Goal: Task Accomplishment & Management: Use online tool/utility

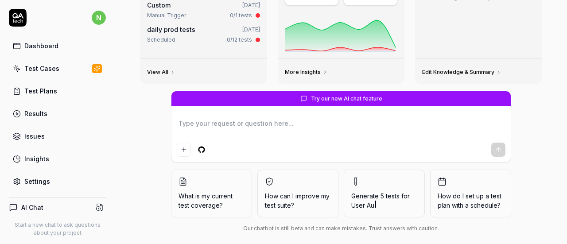
click at [57, 65] on div "Test Cases" at bounding box center [41, 68] width 35 height 9
type textarea "*"
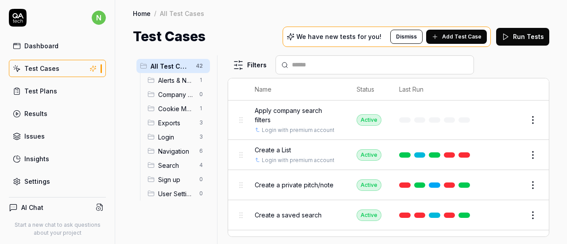
click at [42, 178] on div "Settings" at bounding box center [37, 181] width 26 height 9
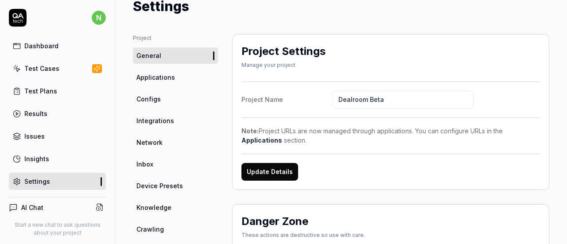
scroll to position [44, 0]
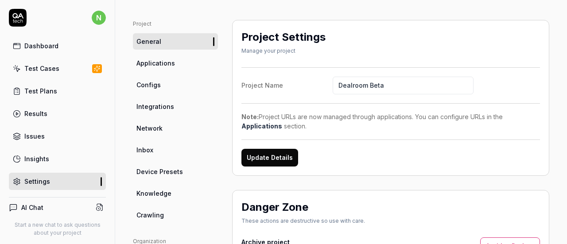
click at [157, 147] on link "Inbox" at bounding box center [175, 150] width 85 height 16
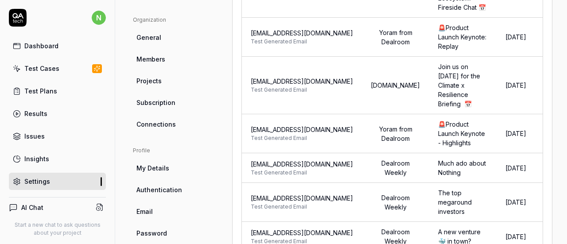
scroll to position [354, 0]
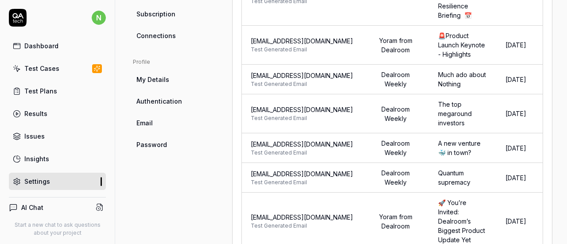
click at [37, 68] on div "Test Cases" at bounding box center [41, 68] width 35 height 9
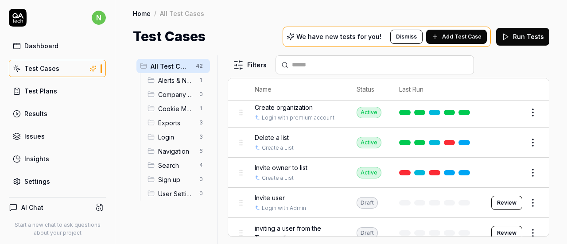
scroll to position [177, 0]
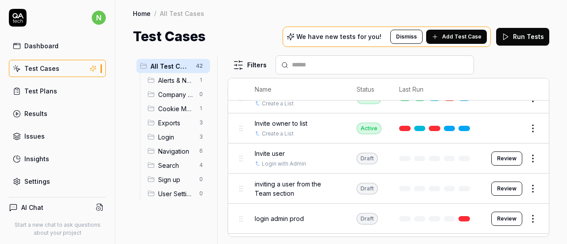
click at [306, 188] on span "inviting a user from the Team section" at bounding box center [297, 188] width 84 height 19
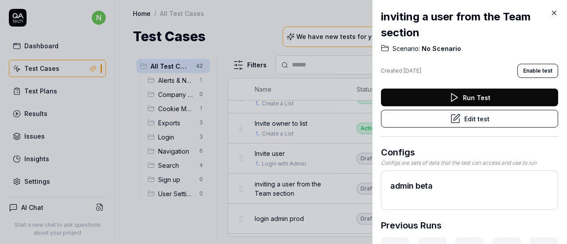
drag, startPoint x: 554, startPoint y: 13, endPoint x: 548, endPoint y: 22, distance: 10.6
click at [548, 22] on div "inviting a user from the Team section Scenario: No Scenario Created [DATE] Enab…" at bounding box center [469, 122] width 195 height 244
drag, startPoint x: 553, startPoint y: 13, endPoint x: 506, endPoint y: 35, distance: 52.1
click at [553, 13] on icon at bounding box center [554, 13] width 8 height 8
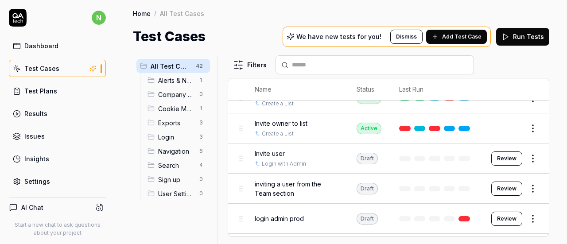
click at [170, 179] on span "Sign up" at bounding box center [176, 179] width 36 height 9
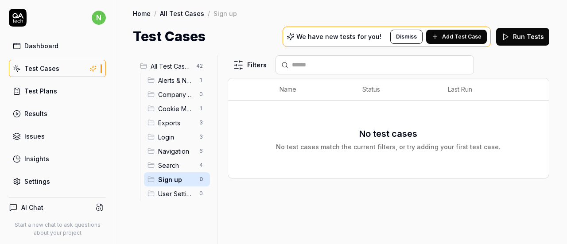
scroll to position [121, 0]
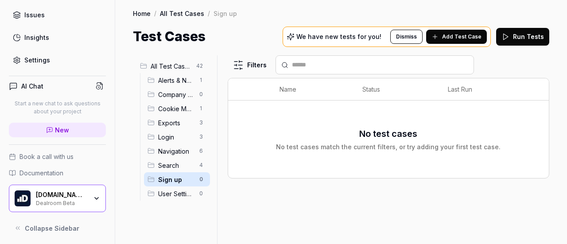
click at [41, 63] on link "Settings" at bounding box center [57, 59] width 97 height 17
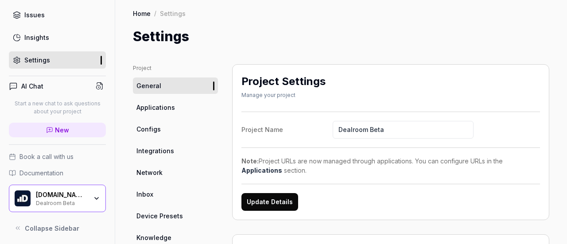
click at [157, 127] on span "Configs" at bounding box center [148, 128] width 24 height 9
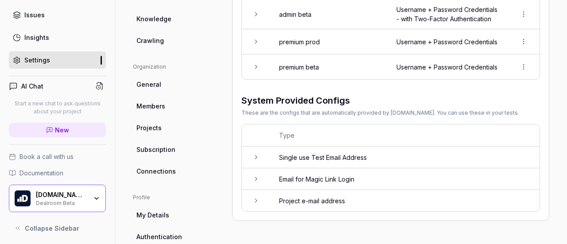
scroll to position [266, 0]
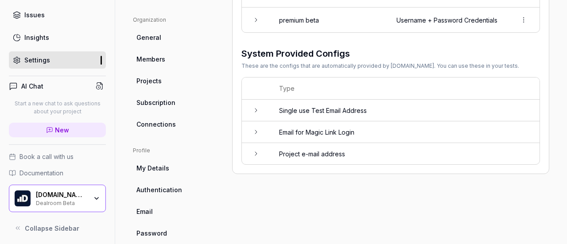
click at [255, 135] on icon at bounding box center [255, 131] width 7 height 7
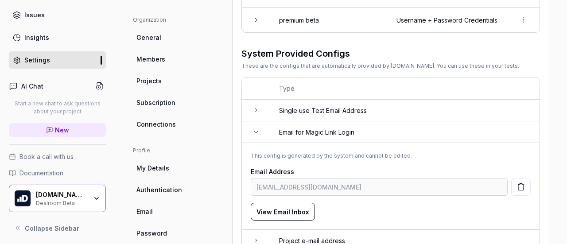
click at [255, 135] on icon at bounding box center [255, 131] width 7 height 7
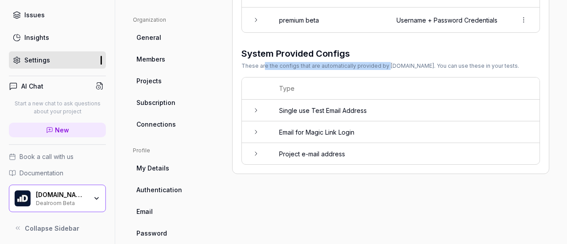
drag, startPoint x: 262, startPoint y: 88, endPoint x: 386, endPoint y: 87, distance: 123.5
click at [386, 70] on div "These are the configs that are automatically provided by [DOMAIN_NAME]. You can…" at bounding box center [380, 66] width 278 height 8
click at [256, 114] on icon at bounding box center [255, 110] width 7 height 7
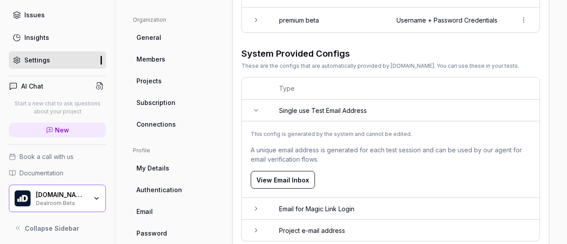
click at [256, 114] on icon at bounding box center [255, 110] width 7 height 7
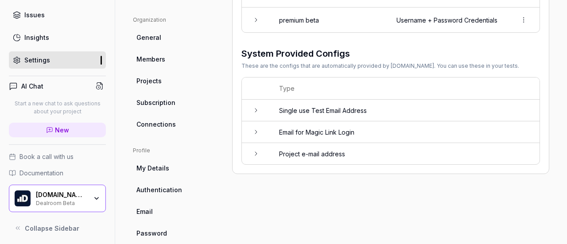
click at [255, 114] on icon at bounding box center [255, 110] width 7 height 7
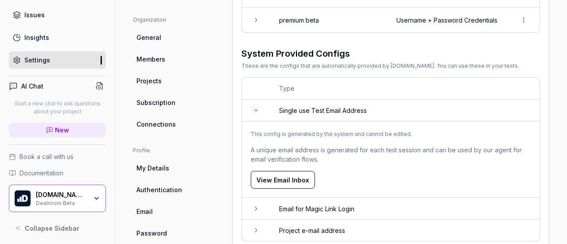
click at [255, 114] on icon at bounding box center [255, 110] width 7 height 7
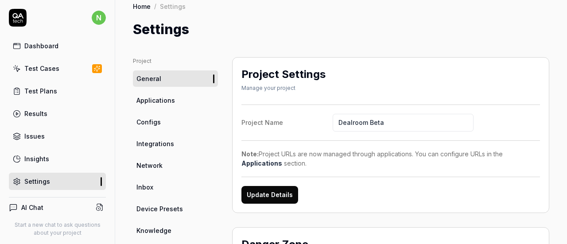
click at [44, 67] on div "Test Cases" at bounding box center [41, 68] width 35 height 9
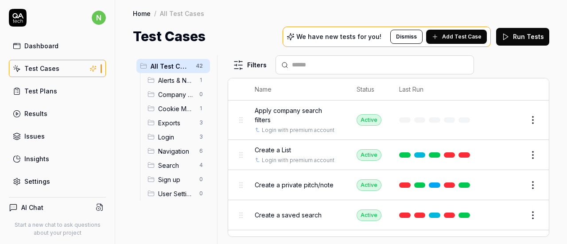
click at [437, 32] on button "Add Test Case" at bounding box center [456, 37] width 61 height 14
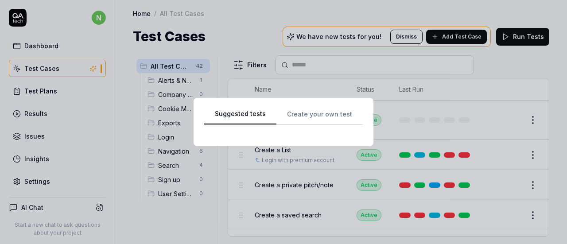
click at [311, 116] on div "Suggested tests Create your own test" at bounding box center [283, 121] width 159 height 27
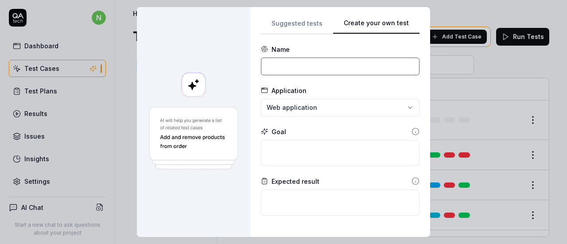
click at [299, 61] on input at bounding box center [340, 67] width 159 height 18
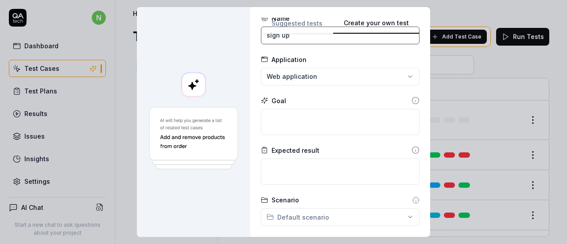
scroll to position [44, 0]
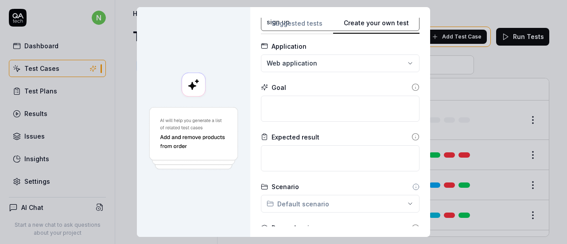
type input "sign up"
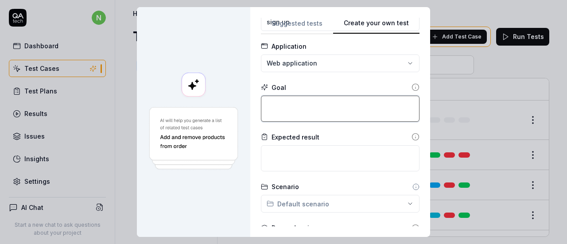
click at [298, 104] on textarea at bounding box center [340, 109] width 159 height 26
type textarea "*"
type textarea "t"
type textarea "*"
type textarea "te"
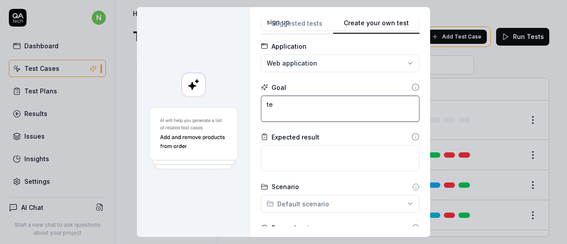
type textarea "*"
type textarea "tes"
type textarea "*"
type textarea "test"
type textarea "*"
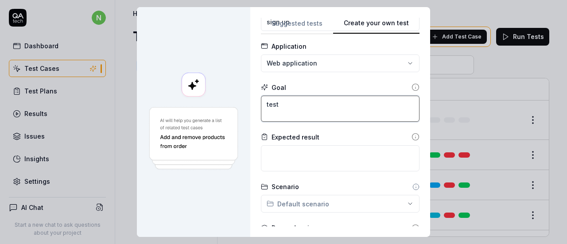
type textarea "test"
type textarea "*"
type textarea "test s"
type textarea "*"
type textarea "test si"
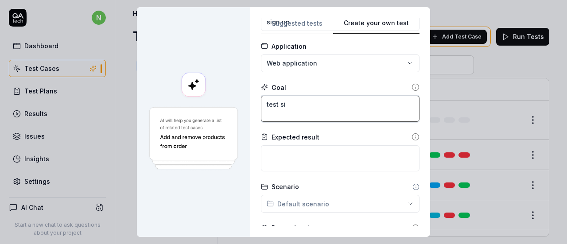
type textarea "*"
type textarea "test sig"
type textarea "*"
type textarea "test sign"
type textarea "*"
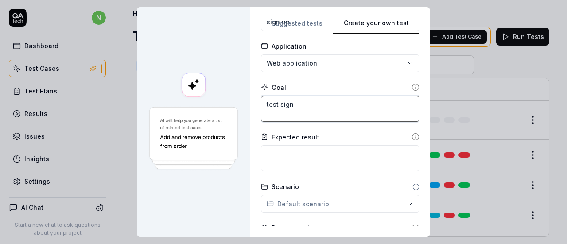
type textarea "test sign"
type textarea "*"
type textarea "test sign u"
type textarea "*"
type textarea "test sign up"
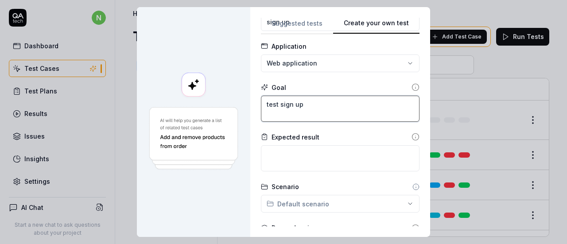
type textarea "*"
type textarea "test sign up"
type textarea "*"
type textarea "test sign up fl"
type textarea "*"
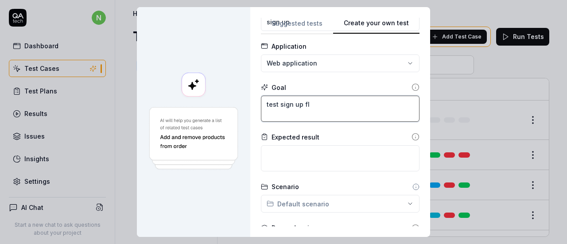
type textarea "test sign up flo"
type textarea "*"
type textarea "test sign up flow"
type textarea "*"
type textarea "test sign up flo"
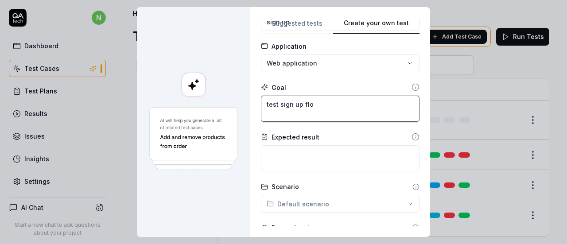
type textarea "*"
type textarea "test sign up fl"
type textarea "*"
type textarea "test sign up f"
type textarea "*"
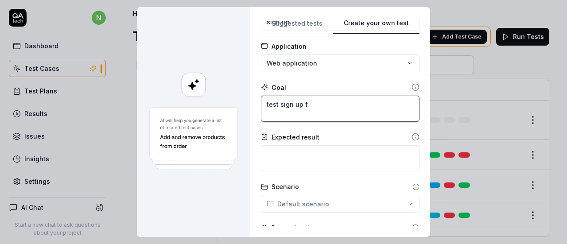
type textarea "test sign up"
type textarea "*"
type textarea "test sign up"
type textarea "*"
type textarea "test sign u"
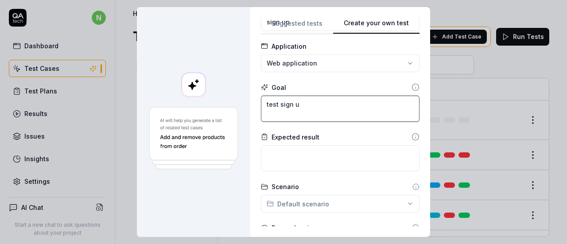
type textarea "*"
type textarea "test sign"
type textarea "*"
type textarea "test sign"
type textarea "*"
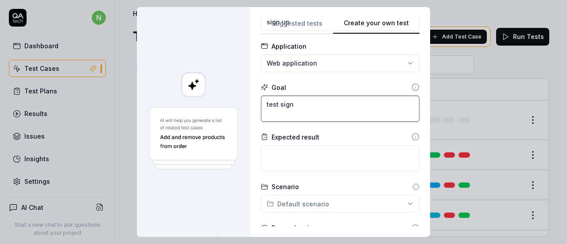
type textarea "test sig"
type textarea "*"
type textarea "test si"
type textarea "*"
type textarea "test s"
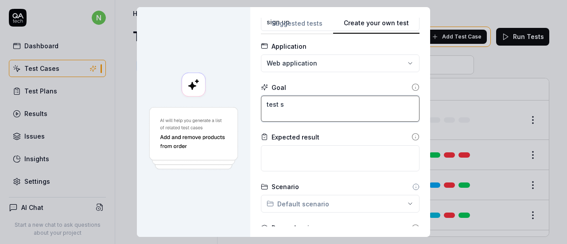
type textarea "*"
type textarea "test"
type textarea "*"
type textarea "test"
type textarea "*"
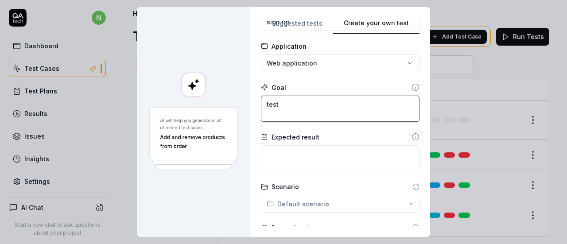
type textarea "tes"
type textarea "*"
type textarea "te"
type textarea "*"
type textarea "t"
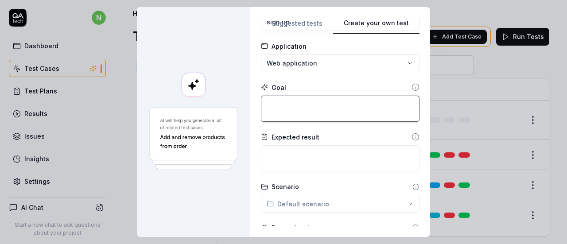
type textarea "*"
type textarea "s"
type textarea "*"
type textarea "t"
type textarea "*"
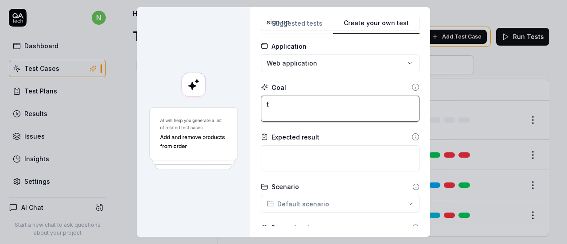
type textarea "te"
type textarea "*"
type textarea "t"
type textarea "*"
type textarea "t"
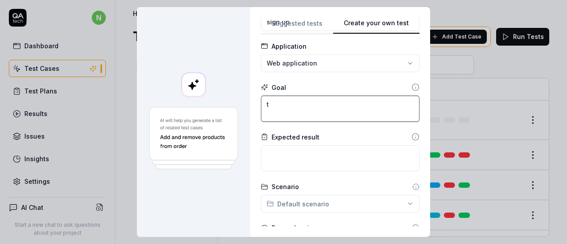
type textarea "*"
type textarea "te"
type textarea "*"
type textarea "tes"
type textarea "*"
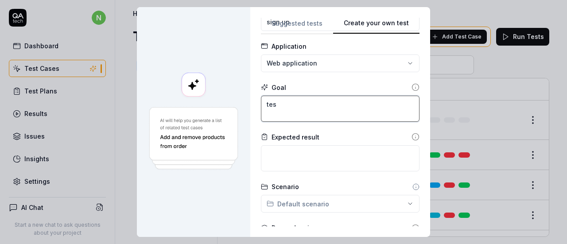
type textarea "test"
type textarea "*"
type textarea "test"
type textarea "*"
type textarea "test s"
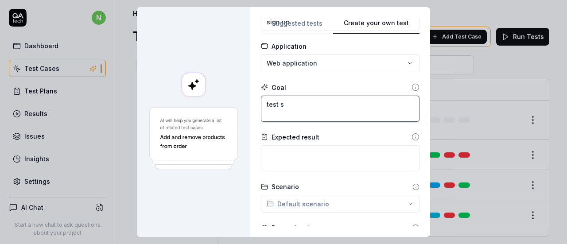
type textarea "*"
type textarea "test si"
type textarea "*"
type textarea "test sig"
type textarea "*"
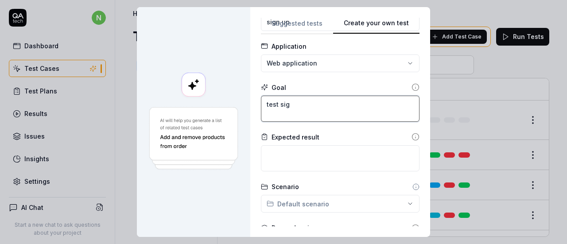
type textarea "test sign"
type textarea "*"
type textarea "test sign"
type textarea "*"
type textarea "test sign u"
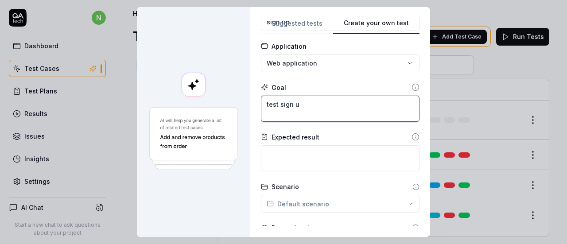
type textarea "*"
type textarea "test sign up"
type textarea "*"
type textarea "test sign up"
type textarea "*"
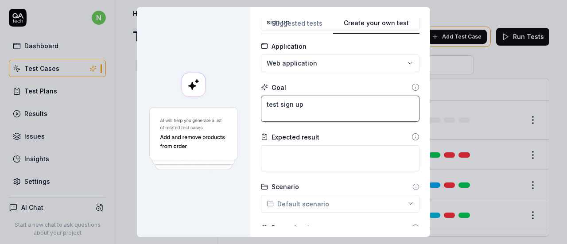
type textarea "test sign up f"
type textarea "*"
type textarea "test sign up fl"
type textarea "*"
type textarea "test sign up flo"
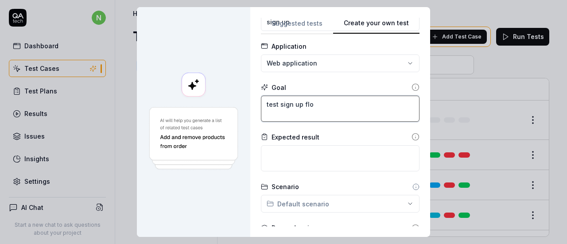
type textarea "*"
type textarea "test sign up flow"
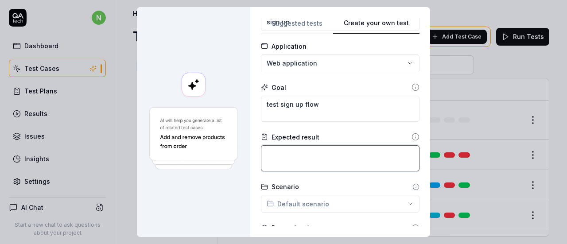
click at [334, 151] on textarea at bounding box center [340, 158] width 159 height 26
type textarea "*"
type textarea "u"
type textarea "*"
type textarea "us"
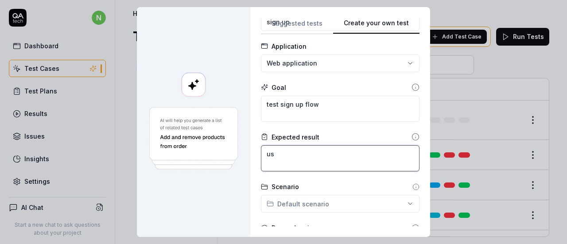
type textarea "*"
type textarea "use"
type textarea "*"
type textarea "user"
type textarea "*"
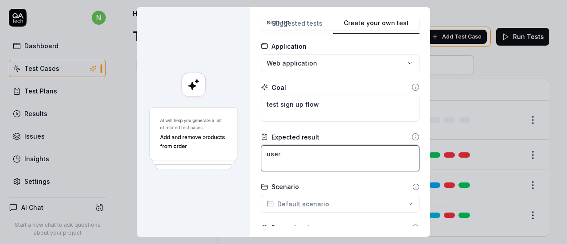
type textarea "user"
type textarea "*"
type textarea "user c"
type textarea "*"
type textarea "user ca"
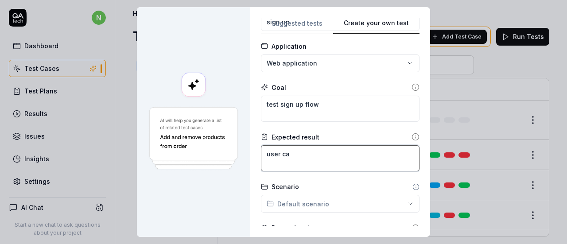
type textarea "*"
type textarea "user can"
type textarea "*"
type textarea "user can"
type textarea "*"
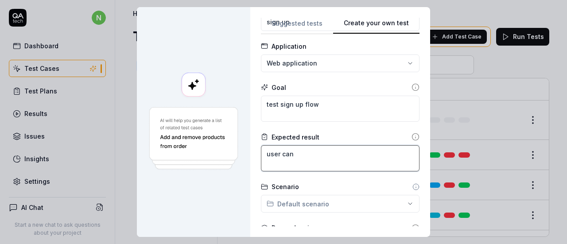
type textarea "user can s"
type textarea "*"
type textarea "user can sig"
type textarea "*"
type textarea "user can sign"
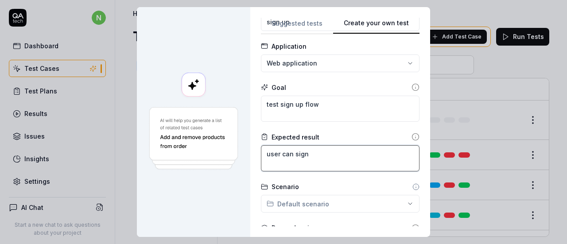
type textarea "*"
type textarea "user can sign u"
type textarea "*"
type textarea "user can sign up"
type textarea "*"
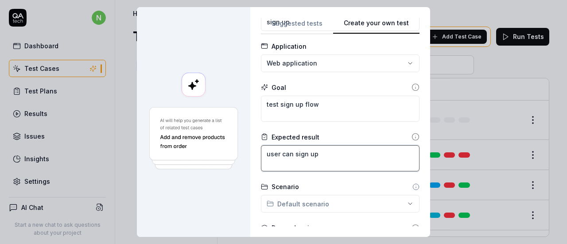
type textarea "user can sign up"
type textarea "*"
type textarea "user can sign up t"
type textarea "*"
type textarea "user can sign up to"
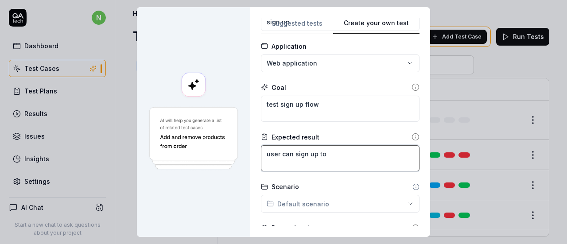
type textarea "*"
type textarea "user can sign up to"
type textarea "*"
type textarea "user can sign up to d"
type textarea "*"
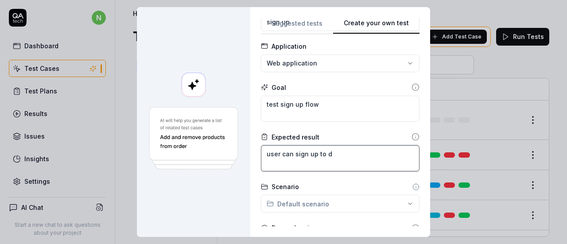
type textarea "user can sign up to de"
type textarea "*"
type textarea "user can sign up to dea"
type textarea "*"
type textarea "user can sign up to deal"
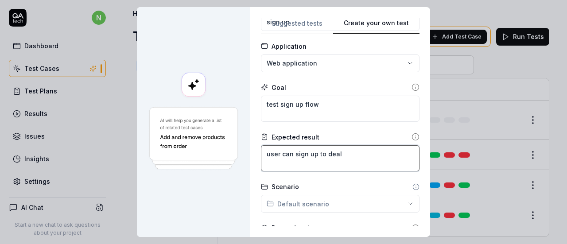
type textarea "*"
type textarea "user can sign up to dealr"
type textarea "*"
type textarea "user can sign up to dealro"
type textarea "*"
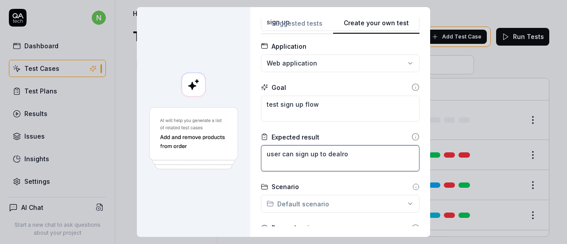
type textarea "user can sign up to dealroo"
type textarea "*"
type textarea "user can sign up to dealroom"
type textarea "*"
type textarea "user can sign up to dealroom"
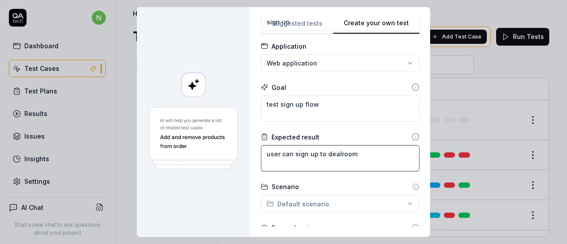
type textarea "*"
type textarea "user can sign up to dealroom"
type textarea "*"
type textarea "user can sign up to dealroom"
type textarea "*"
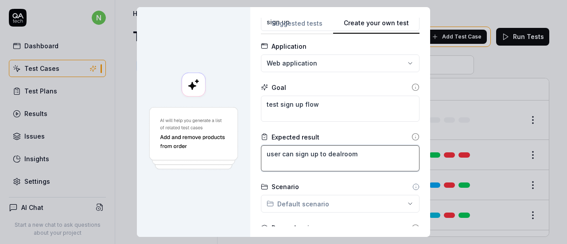
type textarea "user can sign up to dealroom a"
type textarea "*"
type textarea "user can sign up to dealroom an"
type textarea "*"
type textarea "user can sign up to dealroom and"
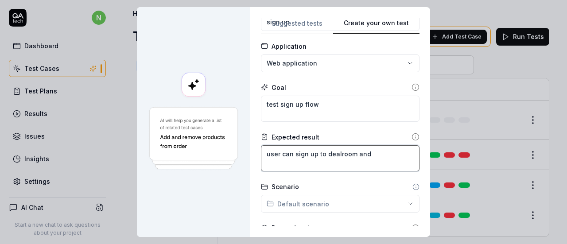
type textarea "*"
type textarea "user can sign up to dealroom and"
type textarea "*"
type textarea "user can sign up to dealroom and"
type textarea "*"
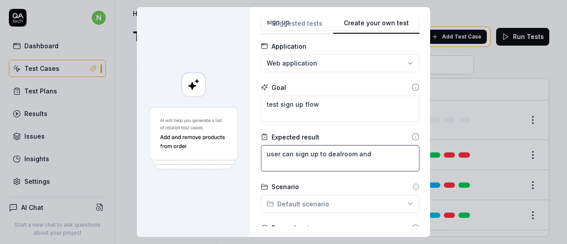
type textarea "user can sign up to dealroom an"
type textarea "*"
type textarea "user can sign up to dealroom a"
type textarea "*"
type textarea "user can sign up to dealroom"
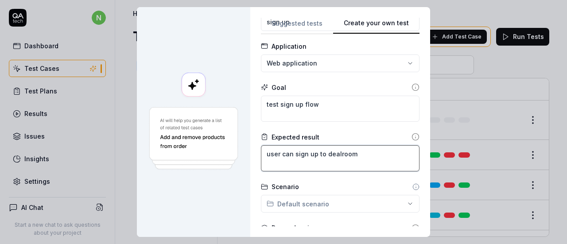
type textarea "*"
type textarea "user can sign up to dealroom"
type textarea "*"
type textarea "user can sign up to dealroom,"
type textarea "*"
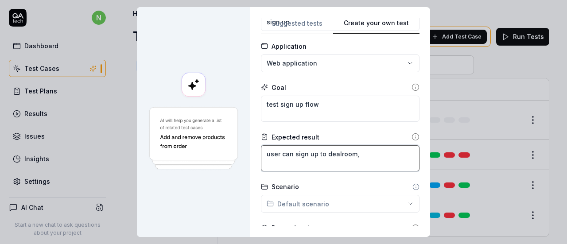
type textarea "user can sign up to dealroom,"
type textarea "*"
type textarea "user can sign up to dealroom, r"
type textarea "*"
type textarea "user can sign up to dealroom, re"
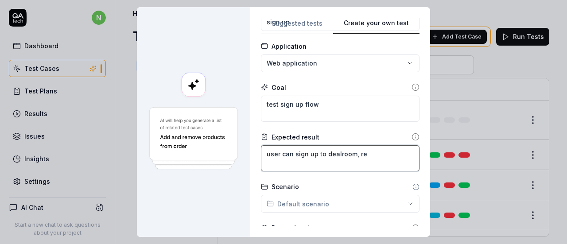
type textarea "*"
type textarea "user can sign up to dealroom, rec"
type textarea "*"
type textarea "user can sign up to dealroom, rece"
type textarea "*"
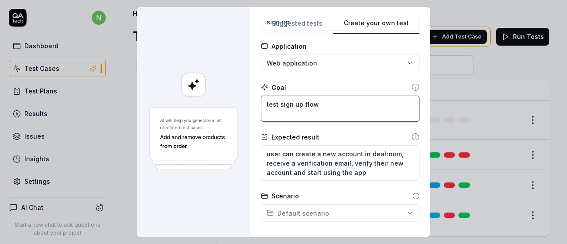
click at [332, 106] on textarea "test sign up flow" at bounding box center [340, 109] width 159 height 26
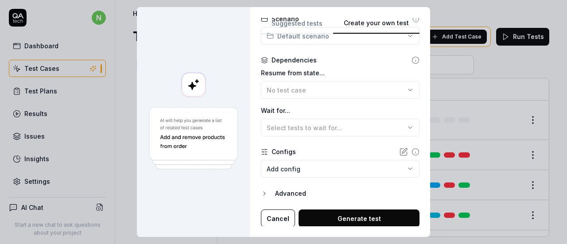
scroll to position [222, 0]
click at [317, 171] on body "n Dashboard Test Cases Test Plans Results Issues Insights Settings AI Chat Star…" at bounding box center [283, 122] width 567 height 244
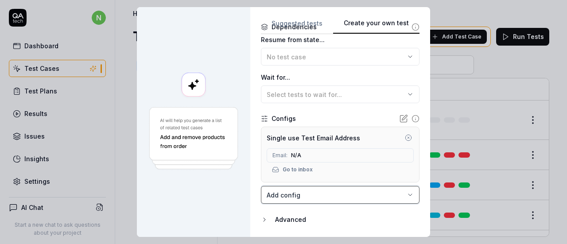
scroll to position [281, 0]
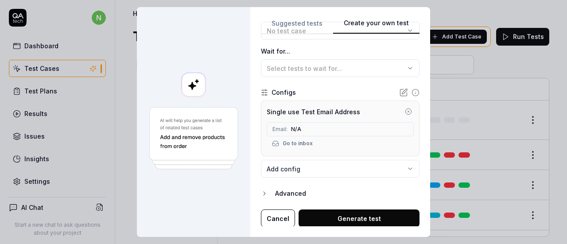
click at [310, 128] on div "Email: N/A" at bounding box center [340, 129] width 147 height 14
click at [296, 128] on span "N/A" at bounding box center [296, 129] width 10 height 8
click at [292, 128] on span "N/A" at bounding box center [296, 129] width 10 height 8
click at [291, 129] on span "N/A" at bounding box center [296, 129] width 10 height 8
click at [405, 111] on icon "button" at bounding box center [408, 111] width 7 height 7
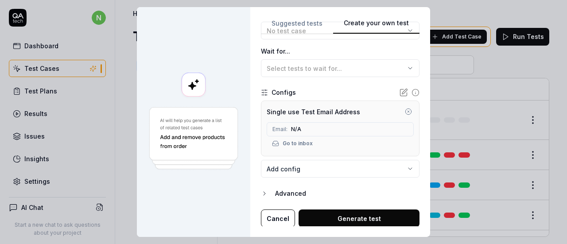
scroll to position [222, 0]
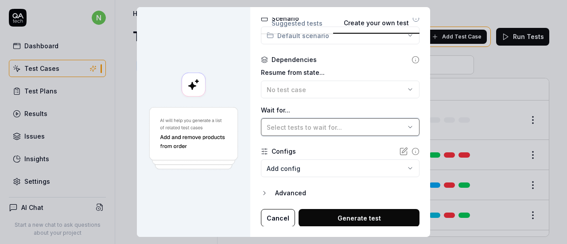
click at [310, 124] on span "Select tests to wait for..." at bounding box center [304, 128] width 75 height 8
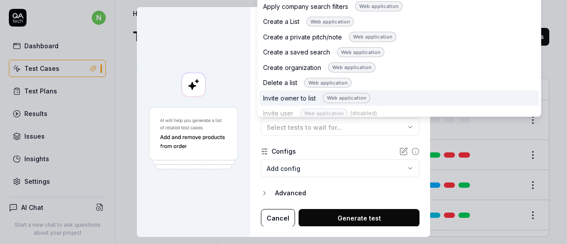
click at [308, 163] on body "n Dashboard Test Cases Test Plans Results Issues Insights Settings AI Chat Star…" at bounding box center [283, 122] width 567 height 244
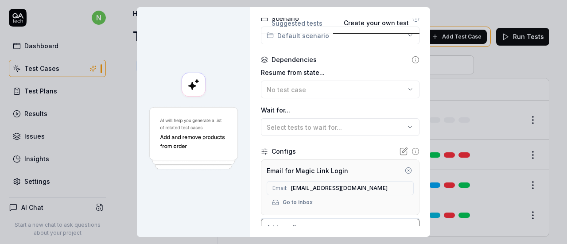
scroll to position [266, 0]
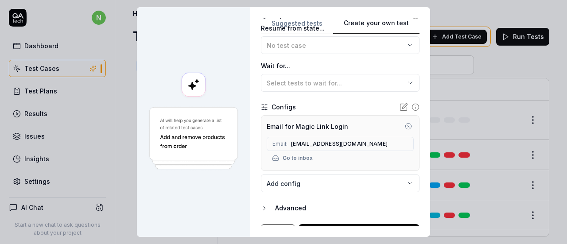
click at [405, 126] on icon "button" at bounding box center [408, 126] width 7 height 7
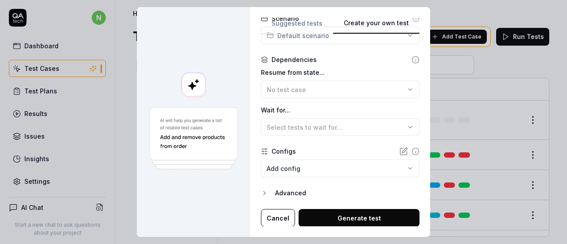
click at [302, 173] on body "n Dashboard Test Cases Test Plans Results Issues Insights Settings AI Chat Star…" at bounding box center [283, 122] width 567 height 244
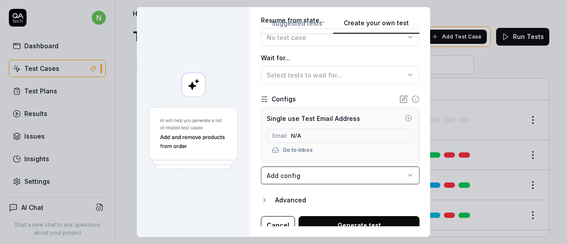
scroll to position [281, 0]
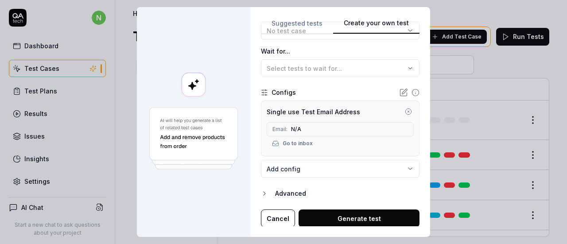
click at [329, 215] on button "Generate test" at bounding box center [358, 218] width 121 height 18
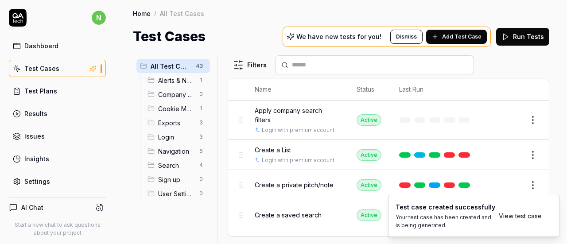
click at [533, 213] on link "View test case" at bounding box center [520, 215] width 43 height 9
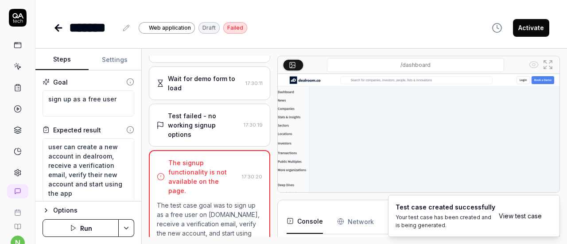
scroll to position [62, 0]
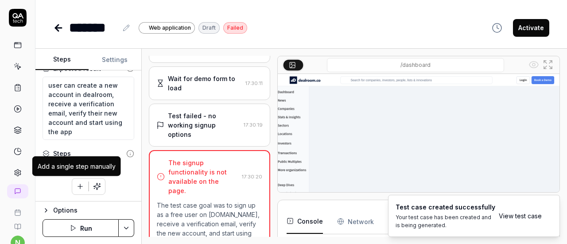
click at [78, 190] on icon "button" at bounding box center [80, 186] width 8 height 8
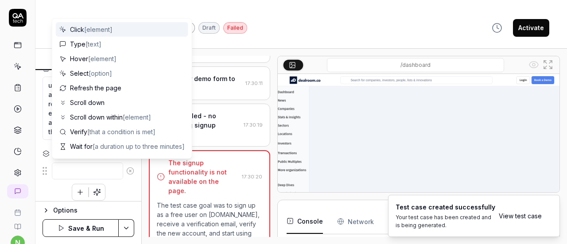
click at [75, 172] on textarea at bounding box center [87, 171] width 71 height 17
click at [92, 29] on span "[element]" at bounding box center [98, 30] width 28 height 8
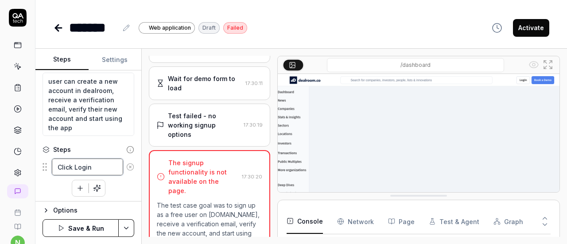
scroll to position [67, 0]
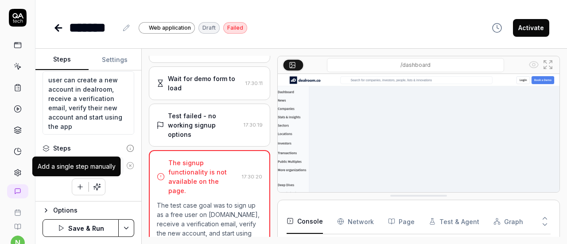
click at [77, 185] on icon "button" at bounding box center [80, 187] width 8 height 8
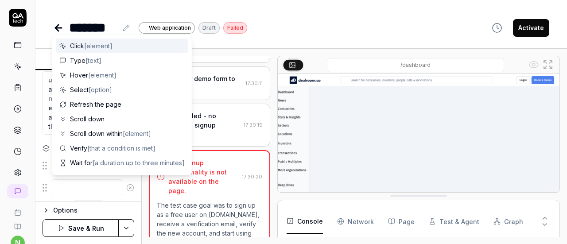
click at [97, 46] on span "[element]" at bounding box center [98, 46] width 28 height 8
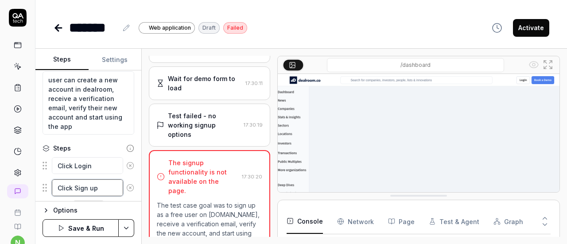
scroll to position [89, 0]
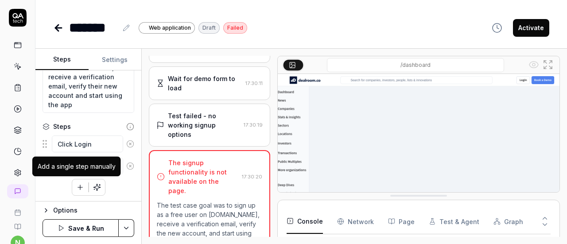
click at [78, 187] on icon "button" at bounding box center [80, 187] width 8 height 8
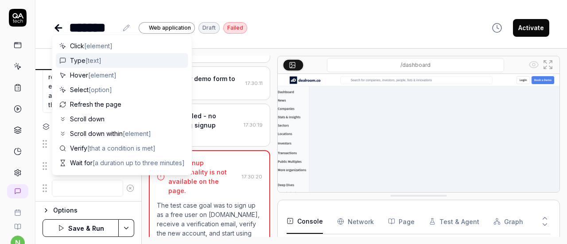
click at [97, 60] on span "[text]" at bounding box center [93, 61] width 16 height 8
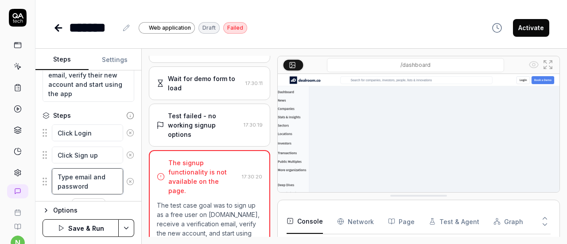
scroll to position [119, 0]
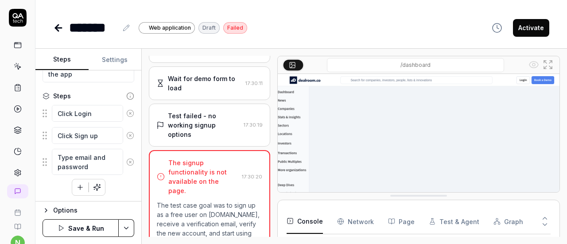
click at [60, 186] on div "Click Login Click Sign up Type email and password To pick up a draggable item, …" at bounding box center [89, 150] width 92 height 92
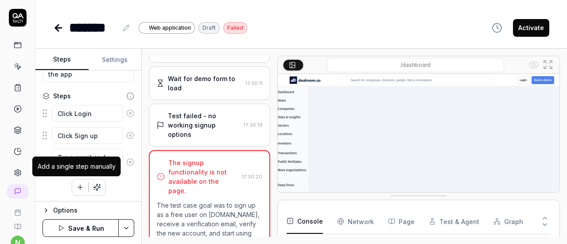
click at [76, 187] on icon "button" at bounding box center [80, 187] width 8 height 8
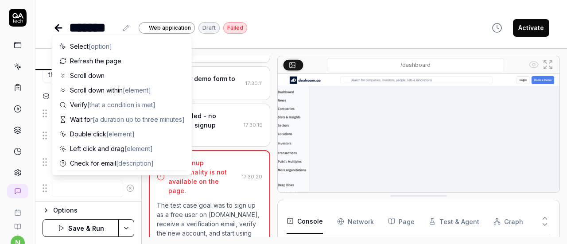
scroll to position [86, 0]
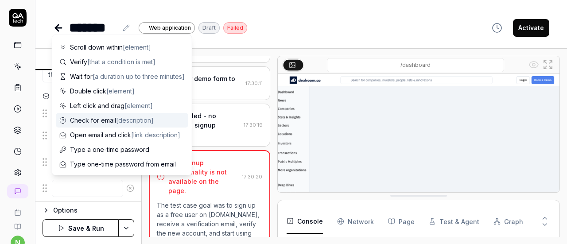
click at [97, 121] on span "Check for email [description]" at bounding box center [112, 120] width 84 height 9
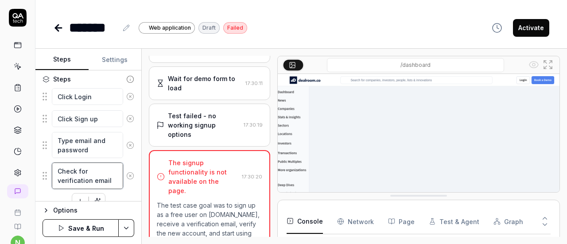
scroll to position [150, 0]
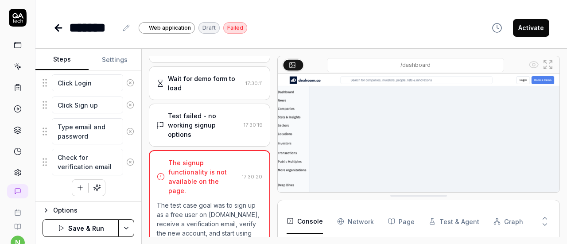
click at [77, 186] on icon "button" at bounding box center [80, 188] width 8 height 8
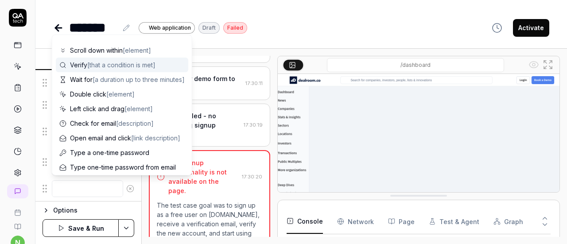
scroll to position [86, 0]
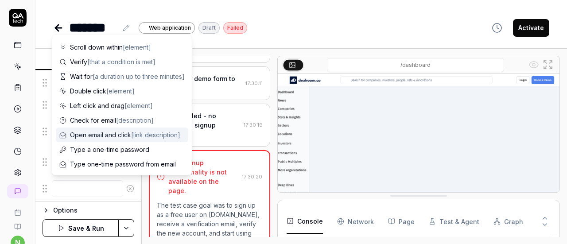
click at [108, 135] on span "Open email and click [link description]" at bounding box center [125, 134] width 110 height 9
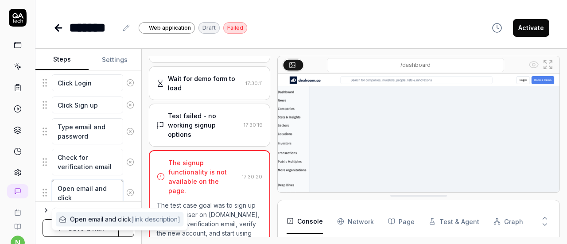
scroll to position [180, 0]
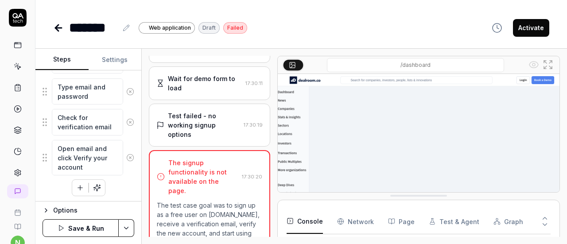
click at [76, 189] on icon "button" at bounding box center [80, 188] width 8 height 8
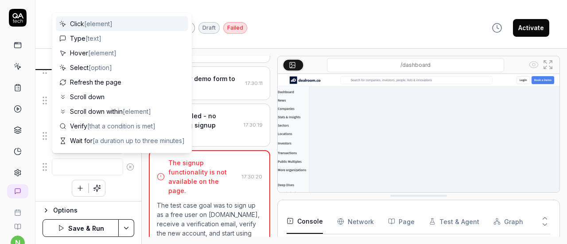
click at [77, 163] on textarea at bounding box center [87, 167] width 71 height 17
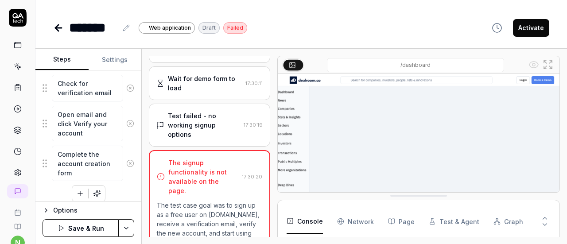
scroll to position [229, 0]
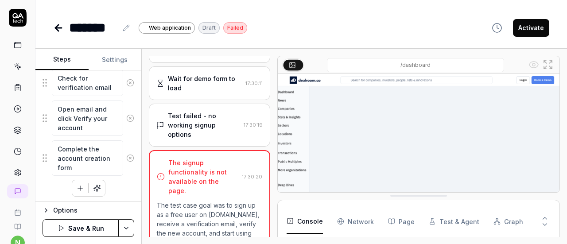
click at [89, 226] on button "Save & Run" at bounding box center [81, 228] width 76 height 18
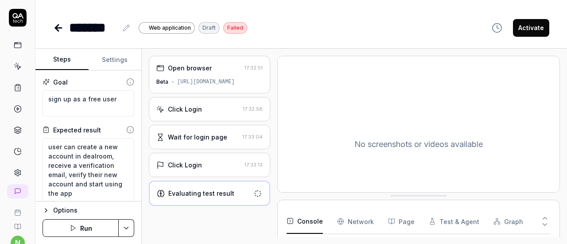
click at [213, 71] on div "Open browser" at bounding box center [198, 67] width 85 height 9
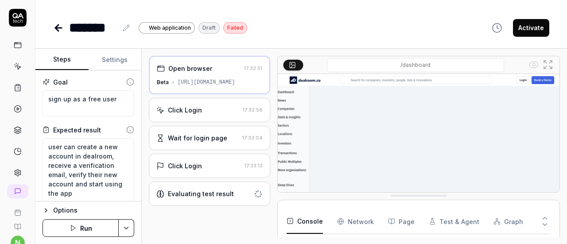
click at [213, 102] on div "Click Login 17:32:58" at bounding box center [209, 110] width 121 height 24
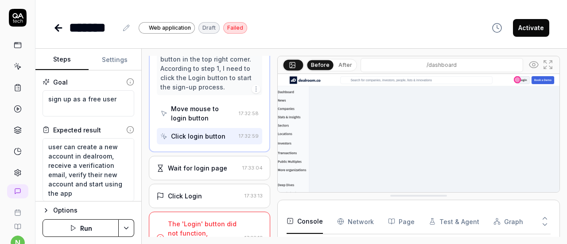
scroll to position [90, 0]
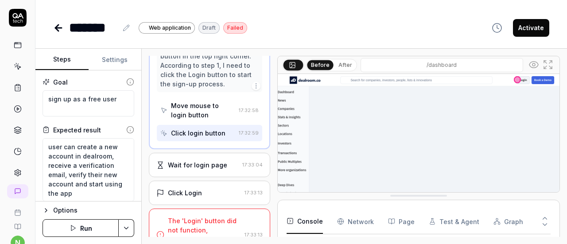
click at [214, 160] on div "Wait for login page" at bounding box center [197, 164] width 59 height 9
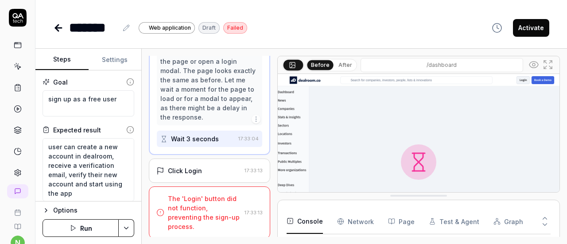
click at [214, 163] on div "Click Login 17:33:13" at bounding box center [209, 171] width 121 height 24
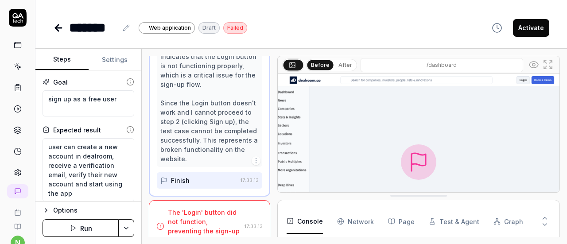
scroll to position [206, 0]
